Goal: Find specific page/section: Find specific page/section

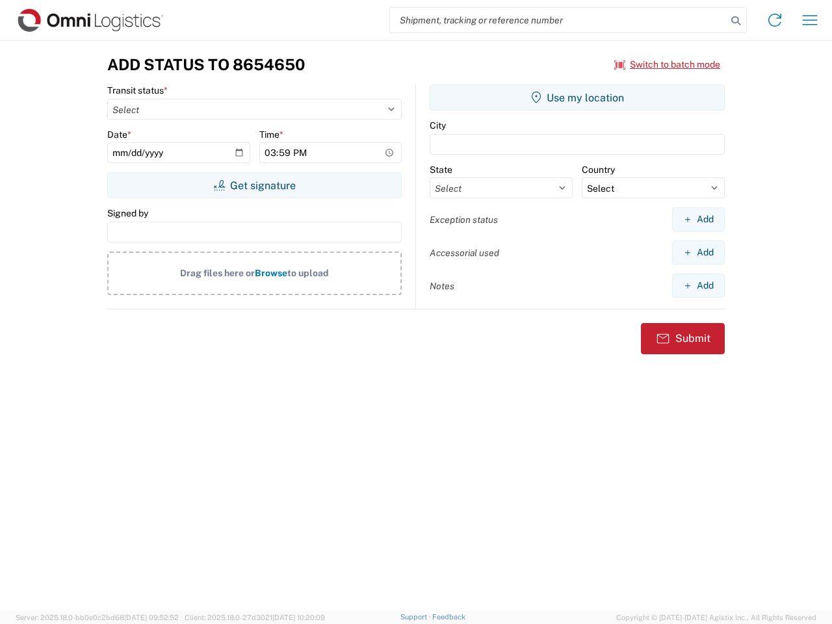
click at [558, 20] on input "search" at bounding box center [558, 20] width 337 height 25
click at [736, 21] on icon at bounding box center [736, 21] width 18 height 18
click at [775, 20] on icon at bounding box center [775, 20] width 21 height 21
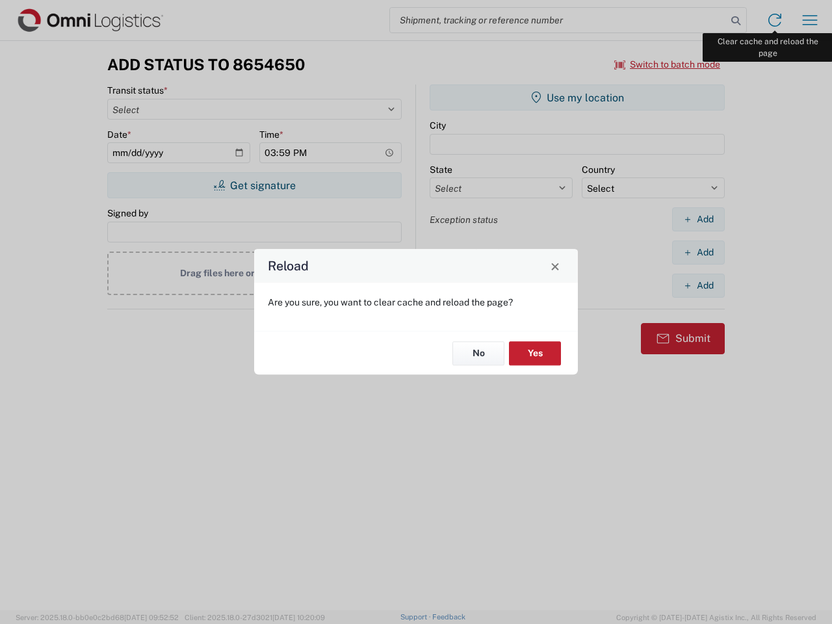
click at [810, 20] on div "Reload Are you sure, you want to clear cache and reload the page? No Yes" at bounding box center [416, 312] width 832 height 624
click at [668, 64] on div "Reload Are you sure, you want to clear cache and reload the page? No Yes" at bounding box center [416, 312] width 832 height 624
click at [254, 185] on div "Reload Are you sure, you want to clear cache and reload the page? No Yes" at bounding box center [416, 312] width 832 height 624
click at [577, 98] on div "Reload Are you sure, you want to clear cache and reload the page? No Yes" at bounding box center [416, 312] width 832 height 624
click at [698, 219] on div "Reload Are you sure, you want to clear cache and reload the page? No Yes" at bounding box center [416, 312] width 832 height 624
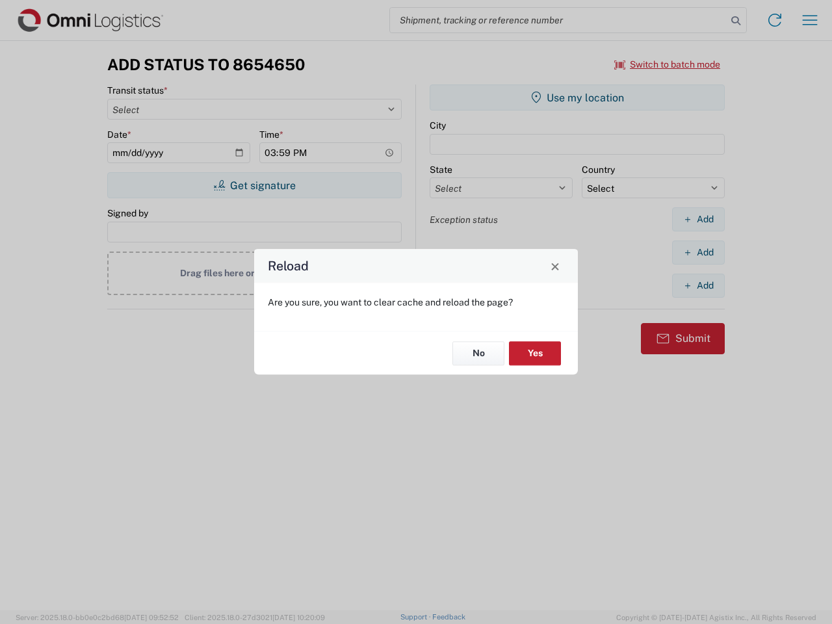
click at [698, 252] on div "Reload Are you sure, you want to clear cache and reload the page? No Yes" at bounding box center [416, 312] width 832 height 624
click at [698, 285] on div "Reload Are you sure, you want to clear cache and reload the page? No Yes" at bounding box center [416, 312] width 832 height 624
